Goal: Check status: Check status

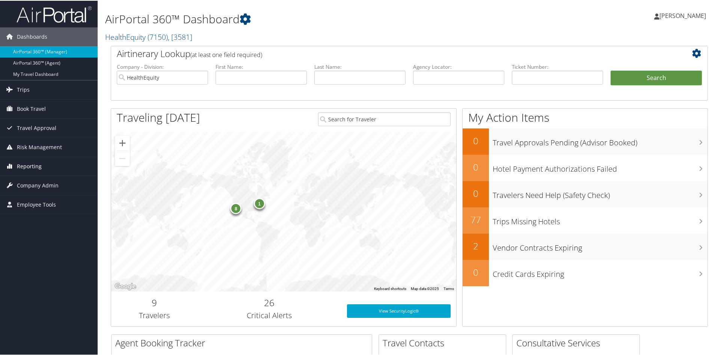
click at [27, 167] on span "Reporting" at bounding box center [29, 165] width 25 height 19
click at [23, 179] on link "Unused Tickets" at bounding box center [49, 180] width 98 height 11
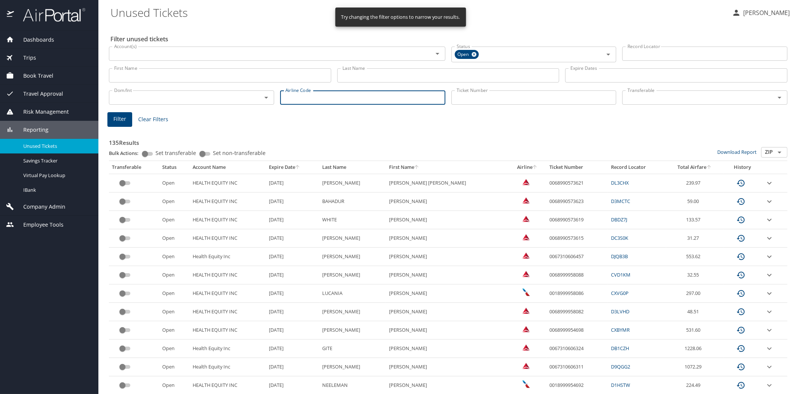
click at [348, 96] on input "Airline Code" at bounding box center [362, 98] width 165 height 14
type input "dl"
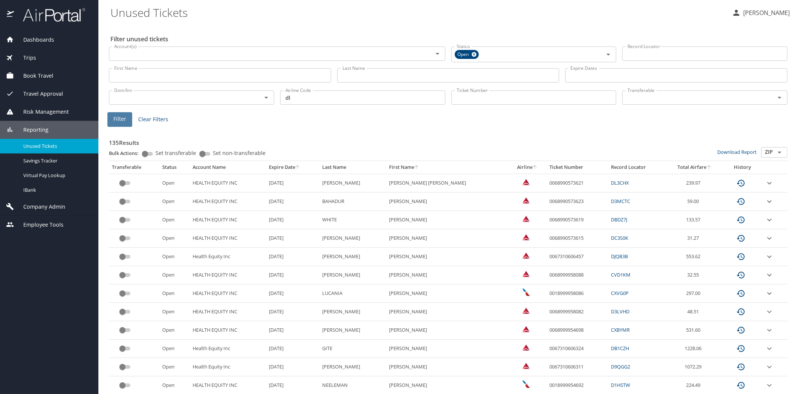
click at [116, 119] on span "Filter" at bounding box center [119, 119] width 13 height 9
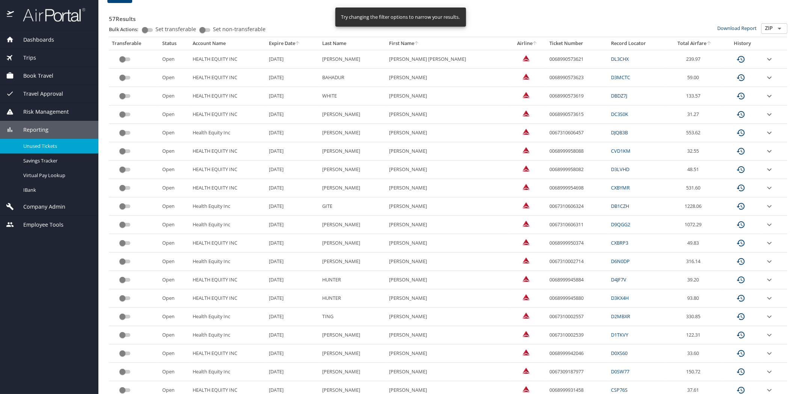
scroll to position [97, 0]
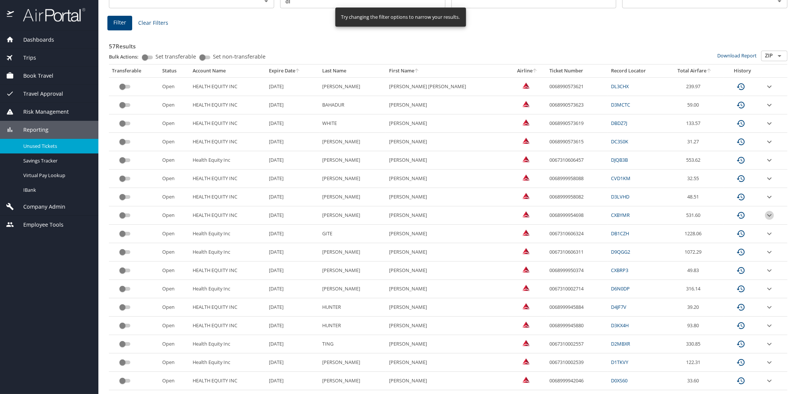
click at [765, 217] on icon "expand row" at bounding box center [769, 215] width 9 height 9
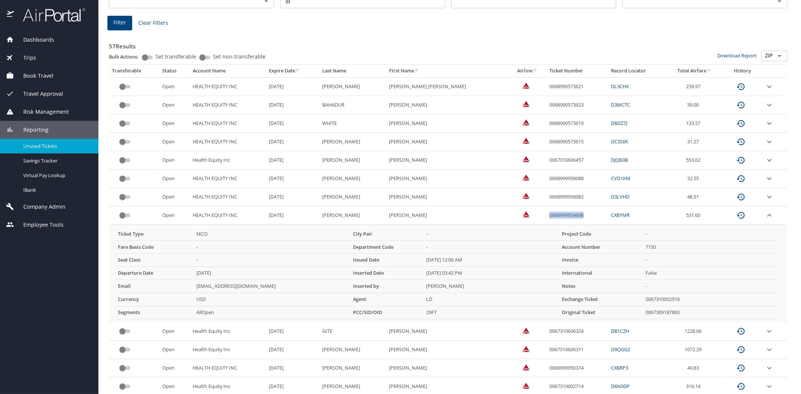
drag, startPoint x: 534, startPoint y: 215, endPoint x: 568, endPoint y: 212, distance: 34.6
click at [568, 212] on td "0068999954698" at bounding box center [578, 216] width 62 height 18
copy td "0068999954698"
click at [765, 216] on icon "expand row" at bounding box center [769, 215] width 9 height 9
